Goal: Task Accomplishment & Management: Use online tool/utility

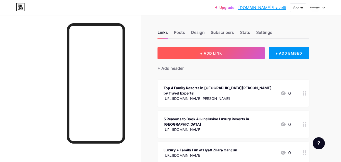
click at [219, 49] on button "+ ADD LINK" at bounding box center [210, 53] width 107 height 12
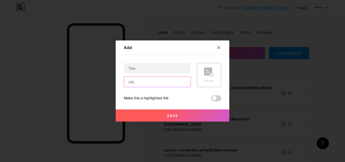
click at [150, 82] on input "text" at bounding box center [157, 82] width 67 height 10
paste input "[URL][DOMAIN_NAME]"
type input "[URL][DOMAIN_NAME]"
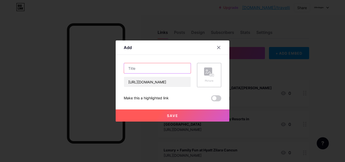
click at [153, 70] on input "text" at bounding box center [157, 68] width 67 height 10
paste input "Top Amenities That Make the Best All-Inclusive Resorts in [GEOGRAPHIC_DATA] Sta…"
type input "Top Amenities That Make the Best All-Inclusive Resorts in [GEOGRAPHIC_DATA] Sta…"
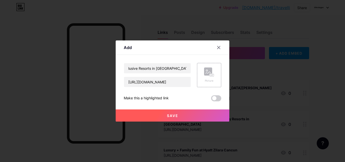
click at [219, 96] on span at bounding box center [216, 98] width 10 height 6
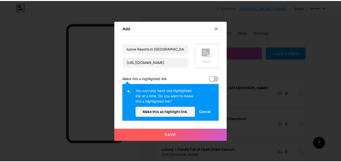
scroll to position [0, 0]
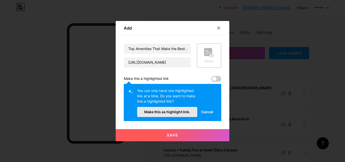
click at [172, 113] on span "Make this as highlight link." at bounding box center [167, 112] width 46 height 4
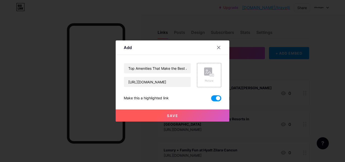
click at [175, 115] on span "Save" at bounding box center [172, 115] width 11 height 4
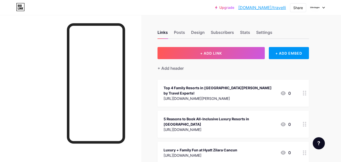
click at [273, 7] on link "[DOMAIN_NAME]/travelli" at bounding box center [262, 8] width 48 height 6
